Goal: Navigation & Orientation: Go to known website

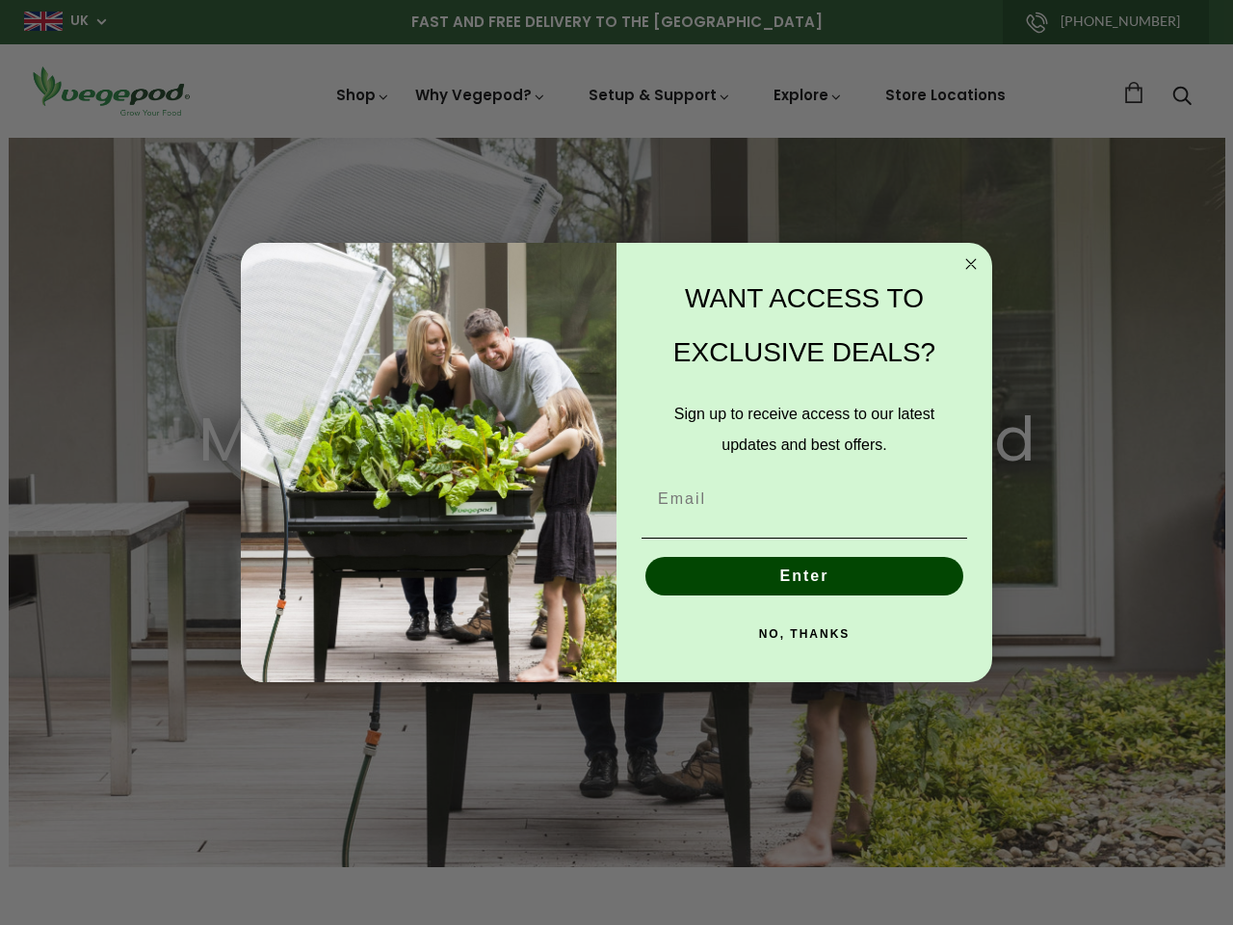
scroll to position [0, 4679]
click at [617, 463] on div "WANT ACCESS TO EXCLUSIVE DEALS? Sign up to receive access to our latest updates…" at bounding box center [795, 463] width 357 height 402
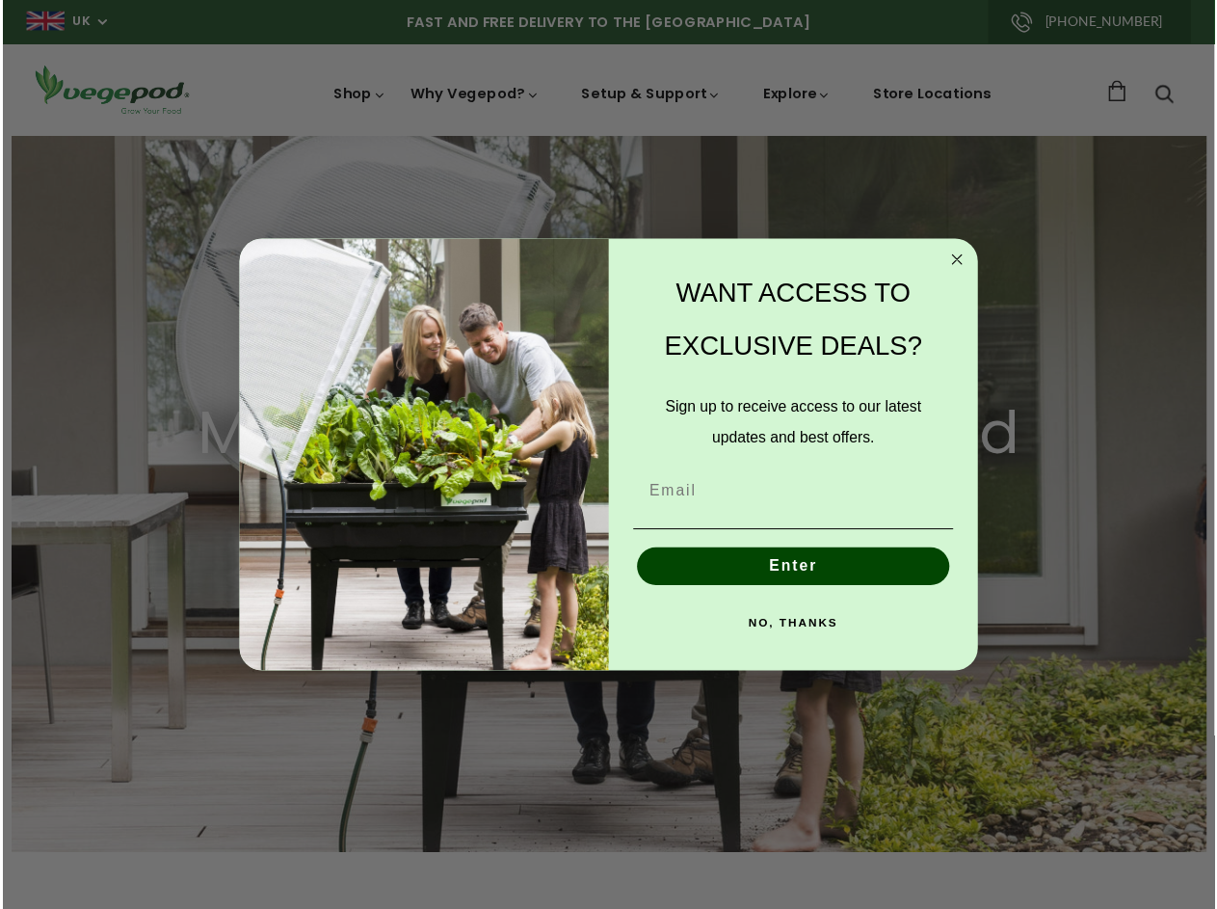
scroll to position [0, 0]
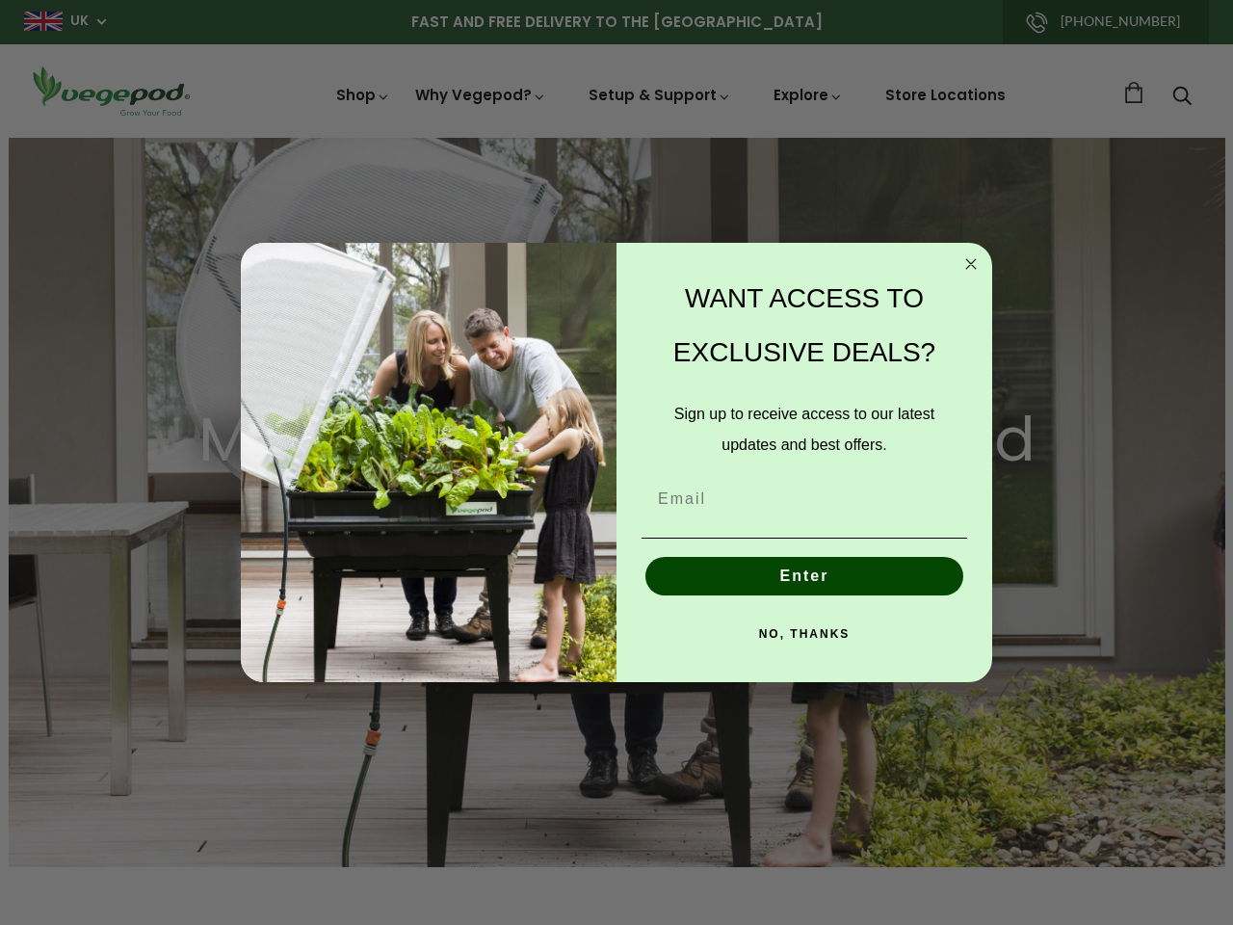
click at [617, 463] on div "WANT ACCESS TO EXCLUSIVE DEALS? Sign up to receive access to our latest updates…" at bounding box center [795, 463] width 357 height 402
click at [971, 264] on icon "Close dialog" at bounding box center [971, 264] width 10 height 10
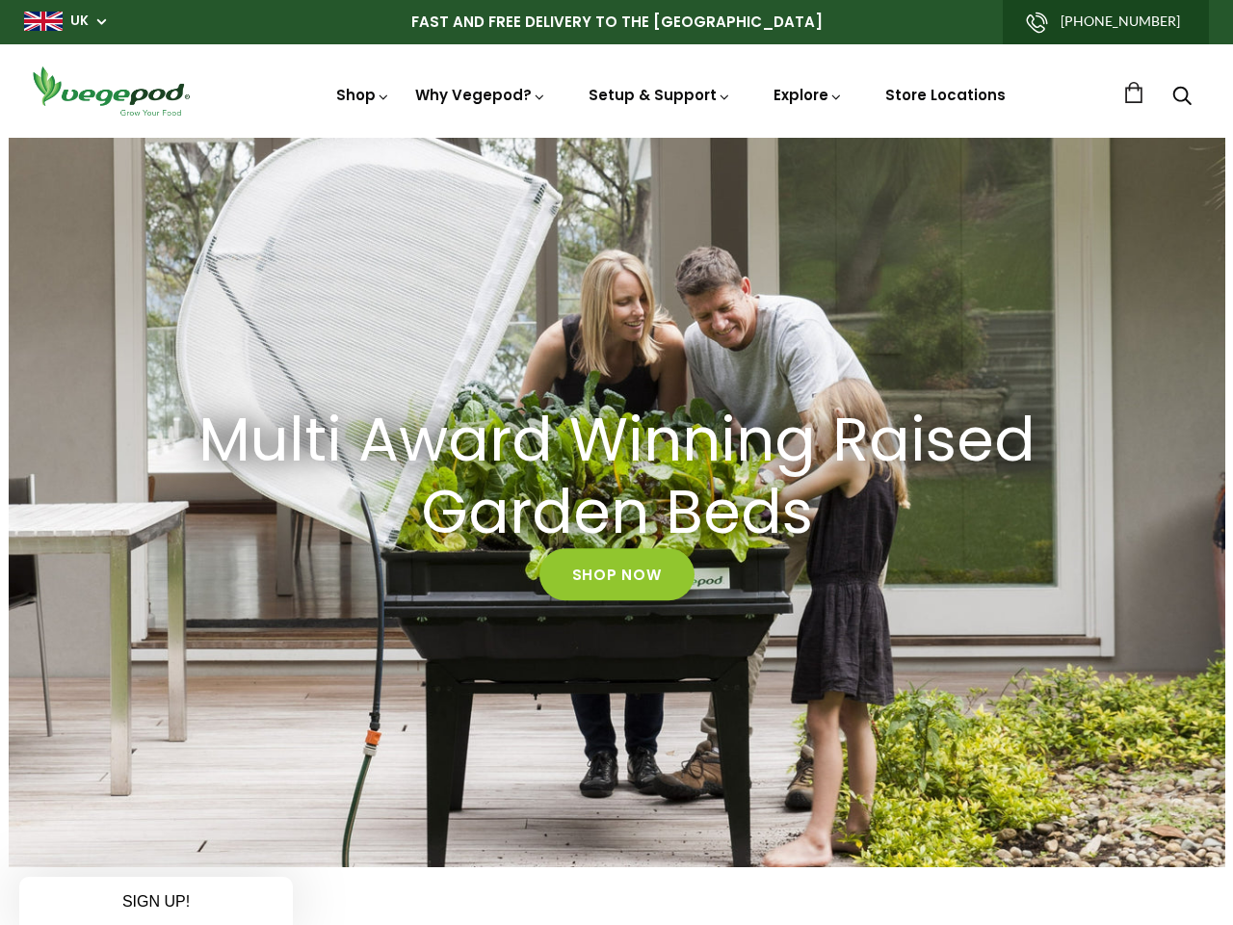
click at [805, 601] on button "Enter" at bounding box center [805, 620] width 318 height 39
click at [805, 634] on button "Enter" at bounding box center [805, 620] width 318 height 39
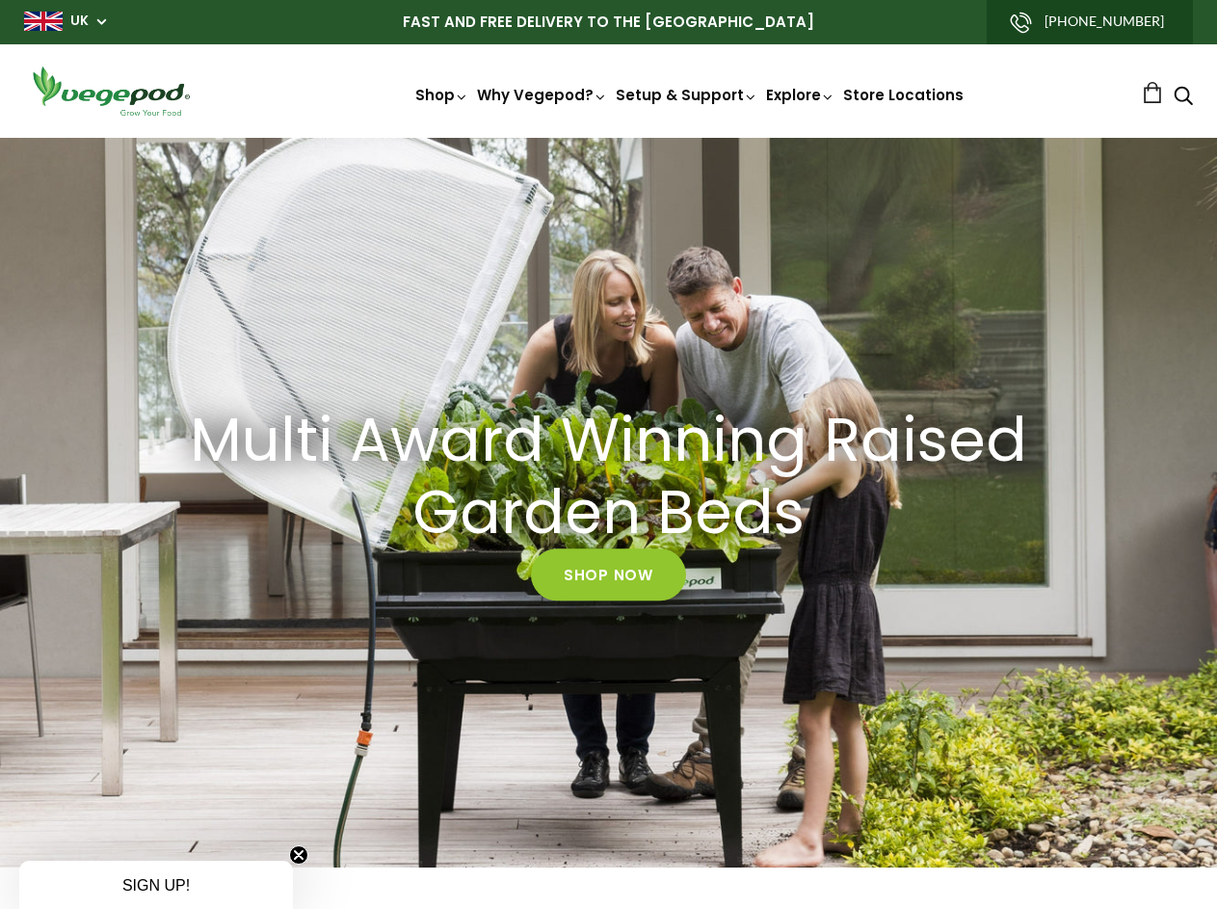
scroll to position [0, 576]
